Goal: Navigation & Orientation: Go to known website

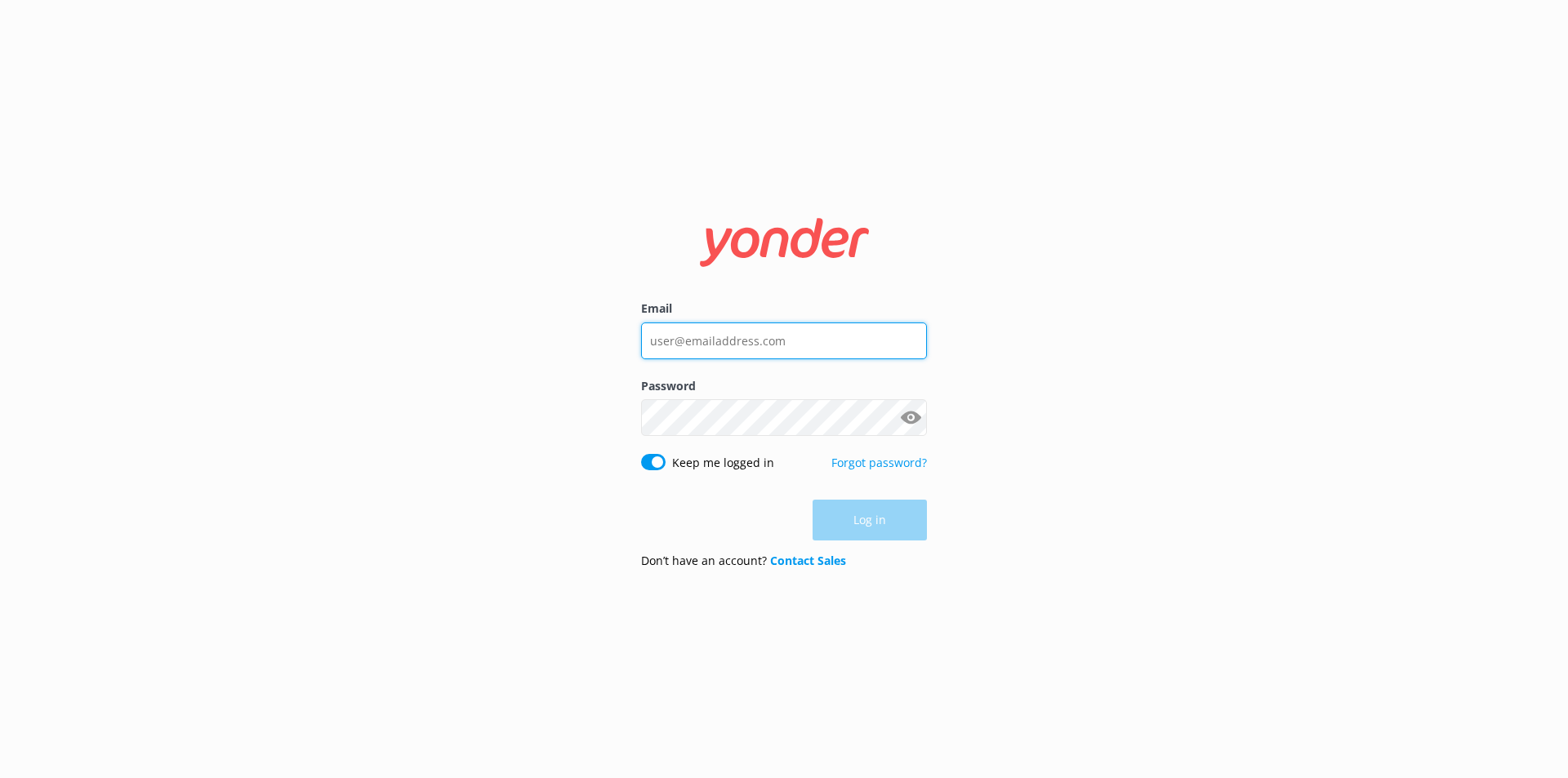
type input "[PERSON_NAME][EMAIL_ADDRESS][DOMAIN_NAME]"
click at [897, 522] on div "Log in" at bounding box center [784, 520] width 286 height 40
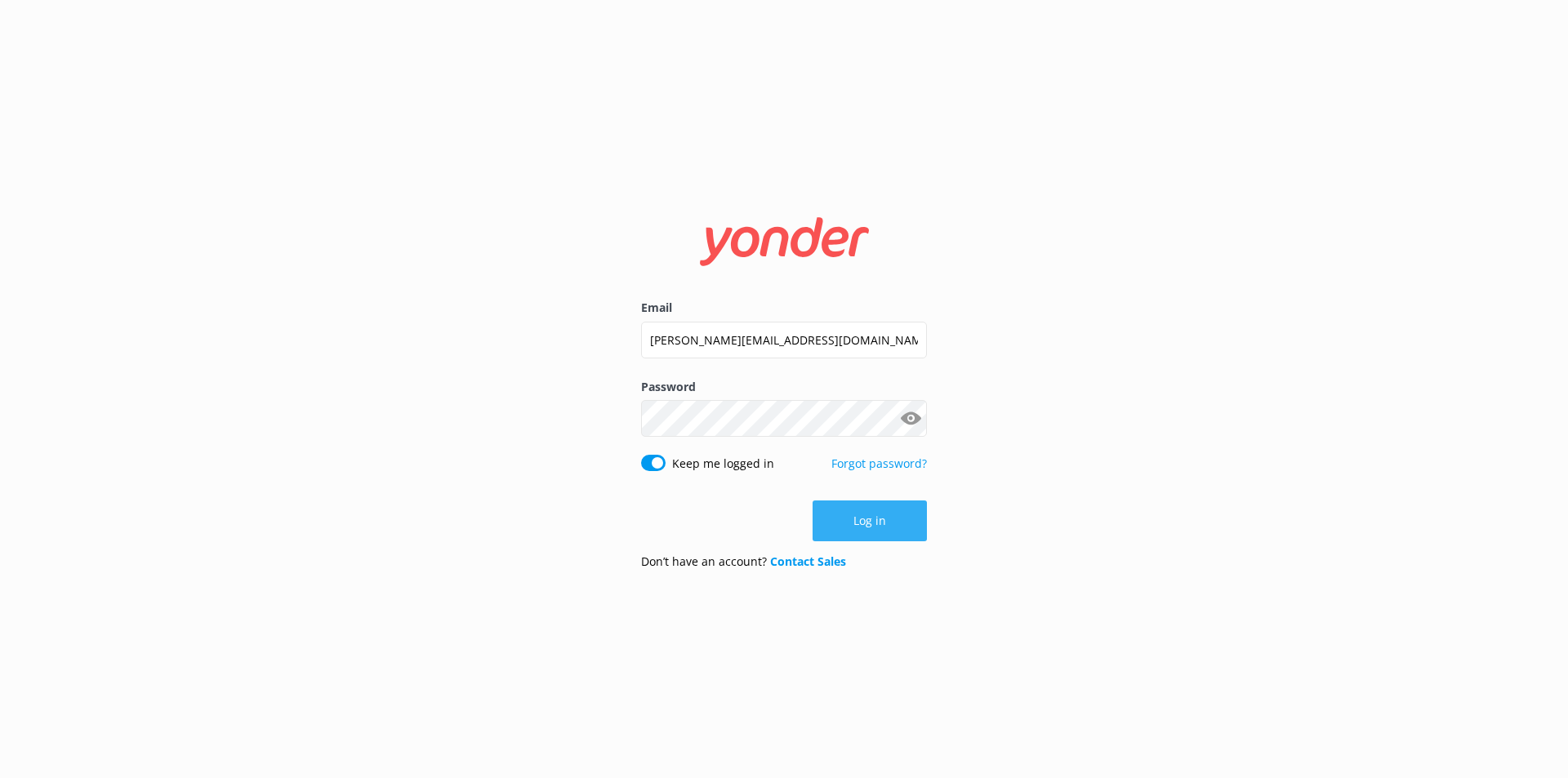
click at [879, 523] on button "Log in" at bounding box center [870, 520] width 114 height 40
